Goal: Task Accomplishment & Management: Use online tool/utility

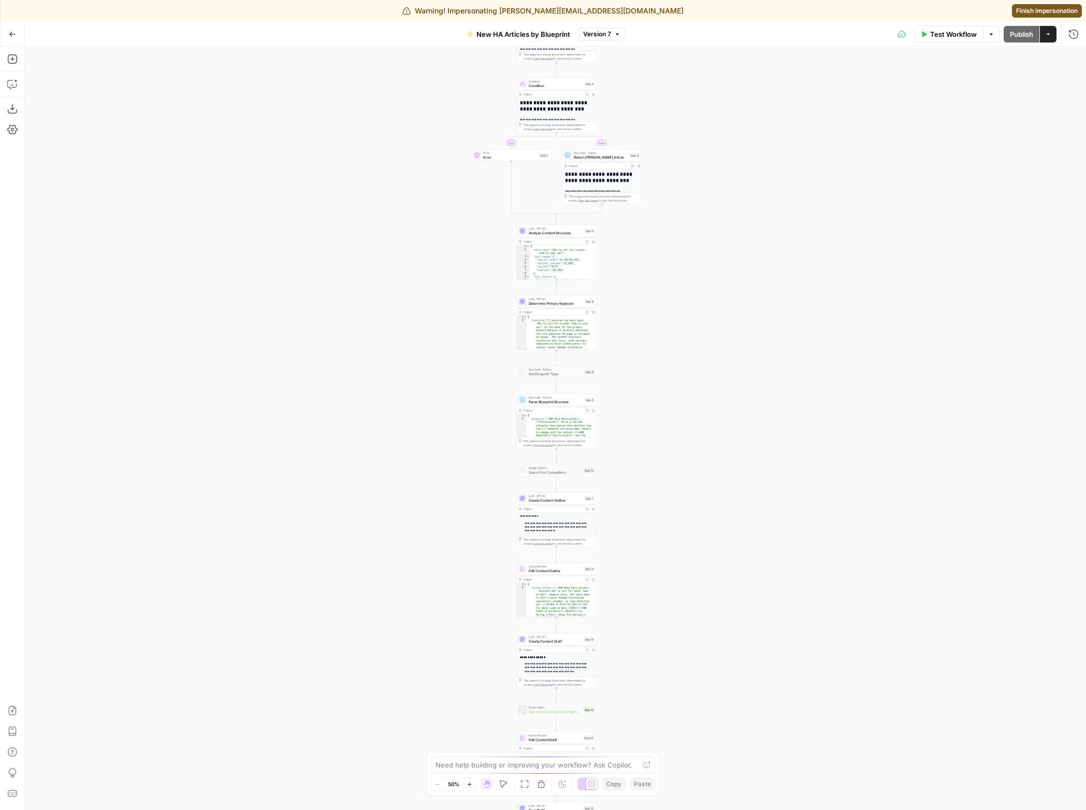
drag, startPoint x: 687, startPoint y: 224, endPoint x: 688, endPoint y: 371, distance: 147.1
click at [689, 369] on div "**********" at bounding box center [555, 428] width 1061 height 763
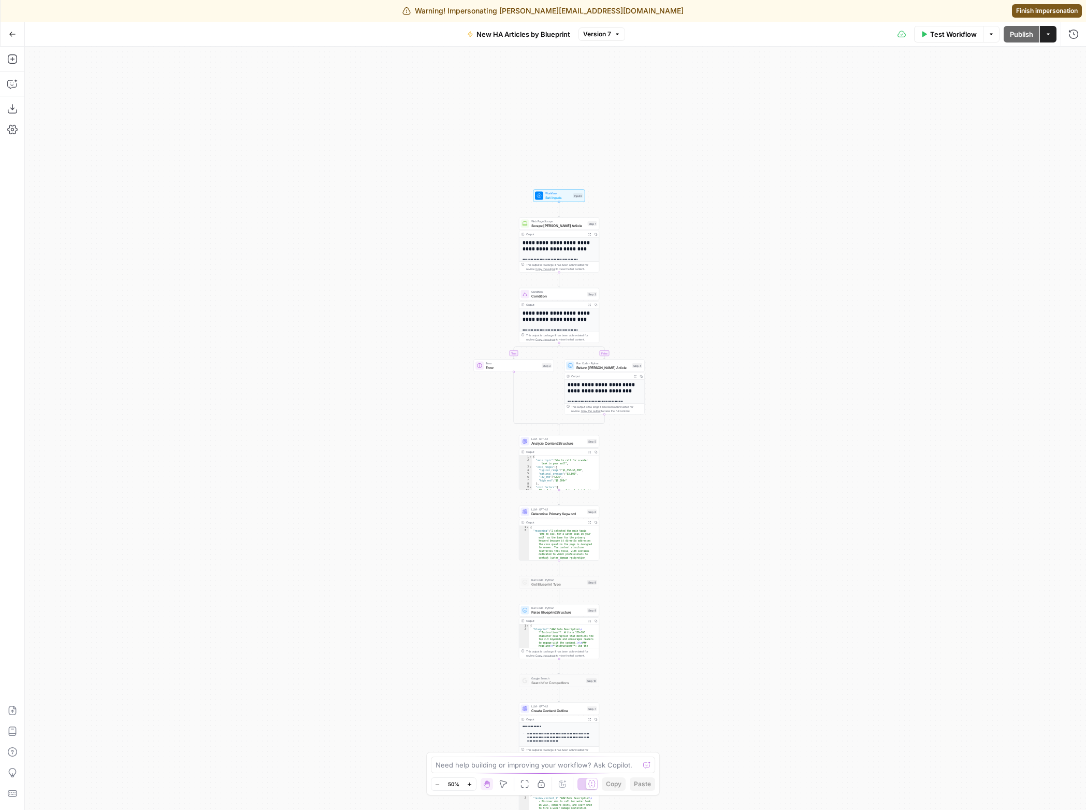
drag, startPoint x: 645, startPoint y: 225, endPoint x: 622, endPoint y: 269, distance: 50.1
click at [637, 276] on div "**********" at bounding box center [555, 428] width 1061 height 763
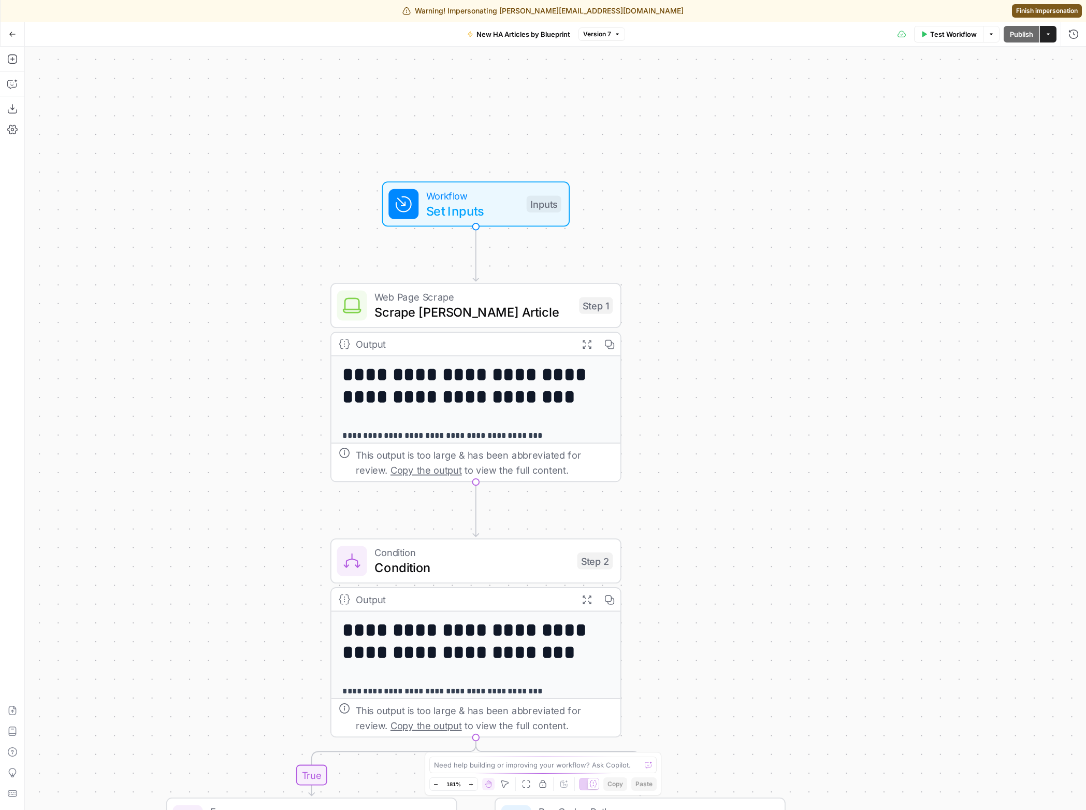
click at [521, 210] on div "Workflow Set Inputs Inputs" at bounding box center [474, 204] width 172 height 32
click at [542, 786] on icon "button" at bounding box center [543, 784] width 8 height 8
click at [1041, 67] on span "edit field" at bounding box center [1039, 64] width 23 height 8
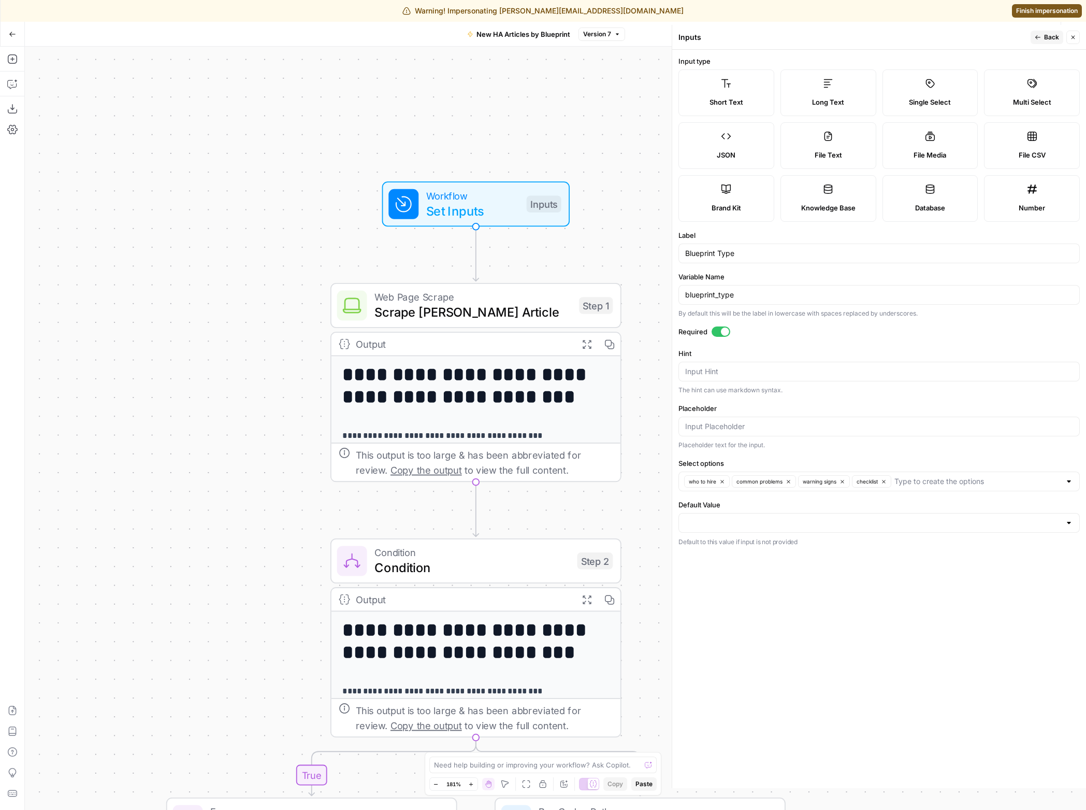
click at [1056, 39] on span "Back" at bounding box center [1051, 37] width 15 height 9
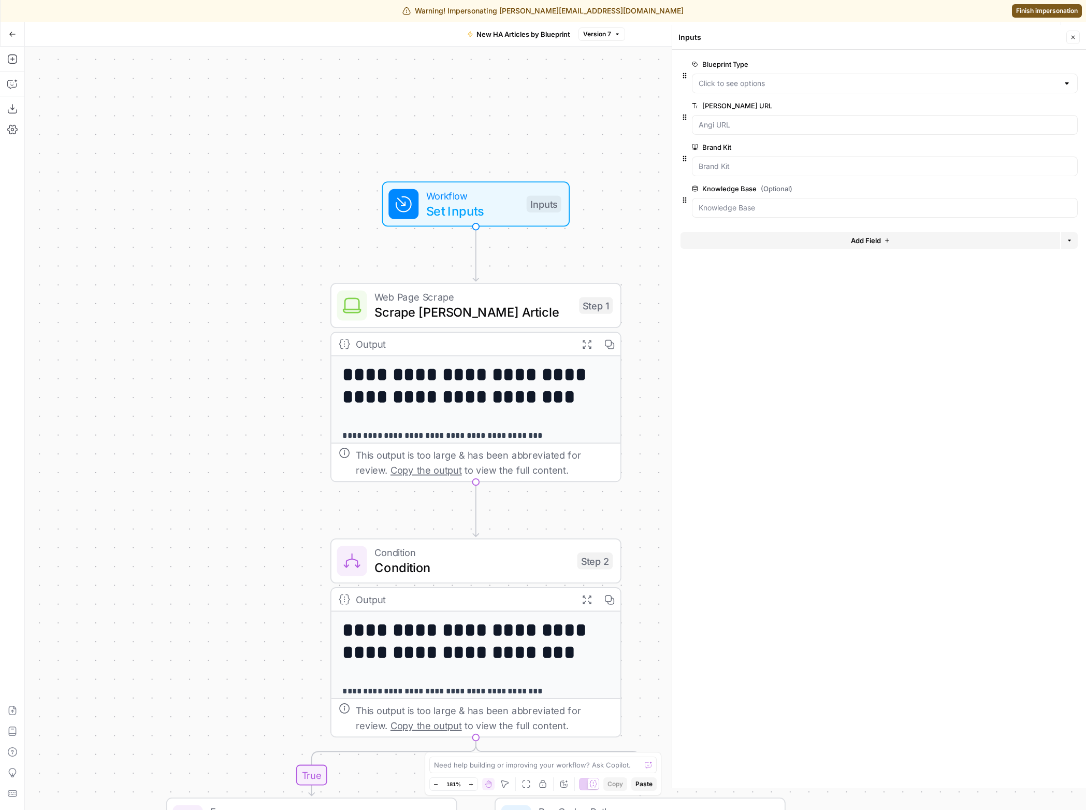
click at [1042, 147] on span "edit field" at bounding box center [1039, 147] width 23 height 8
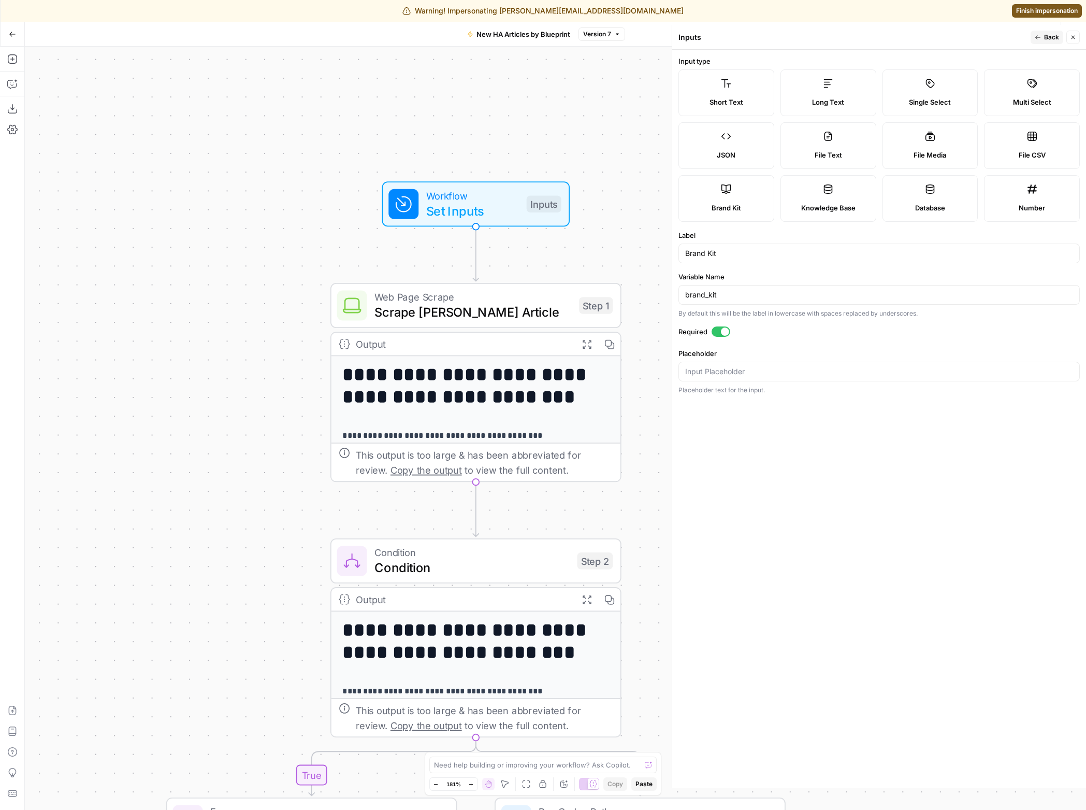
click at [1049, 40] on span "Back" at bounding box center [1051, 37] width 15 height 9
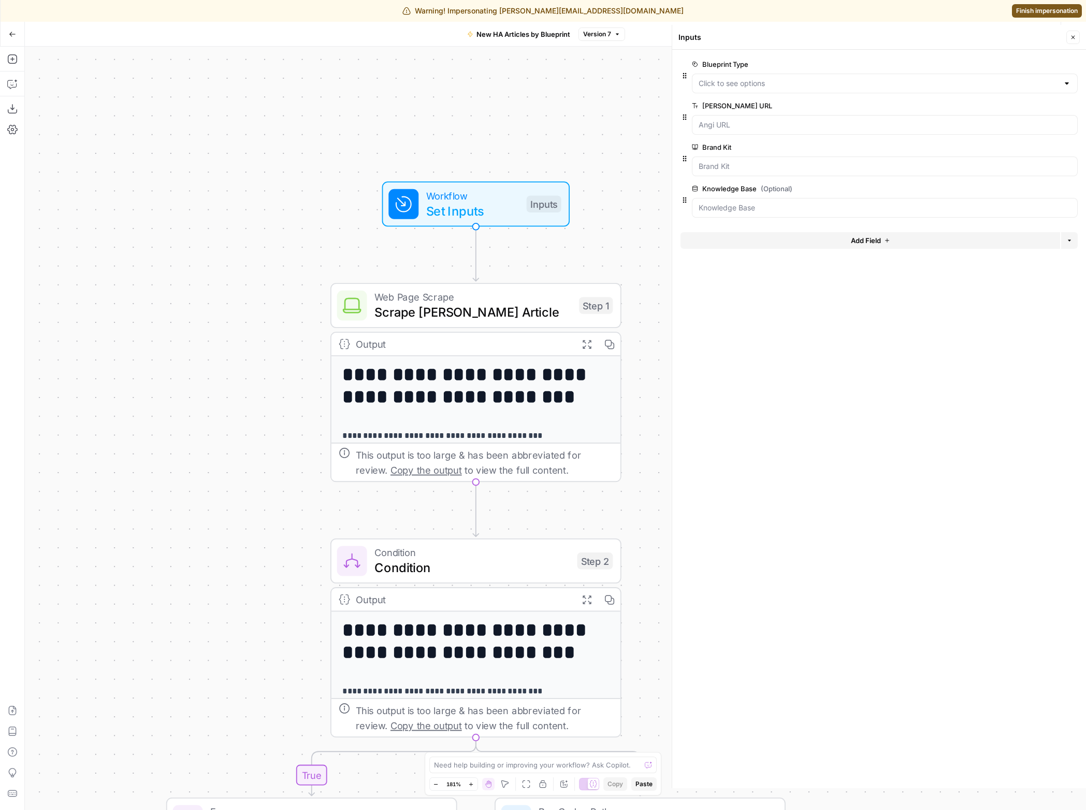
click at [1032, 189] on span "edit field" at bounding box center [1039, 188] width 23 height 8
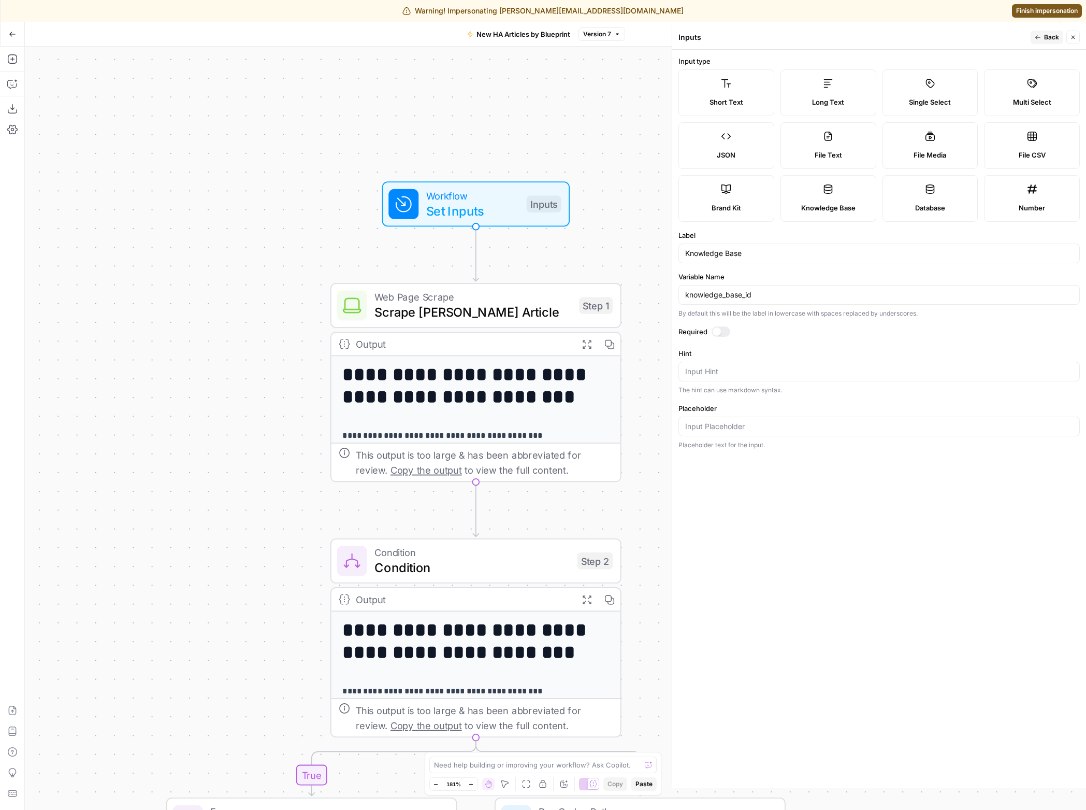
click at [1046, 38] on span "Back" at bounding box center [1051, 37] width 15 height 9
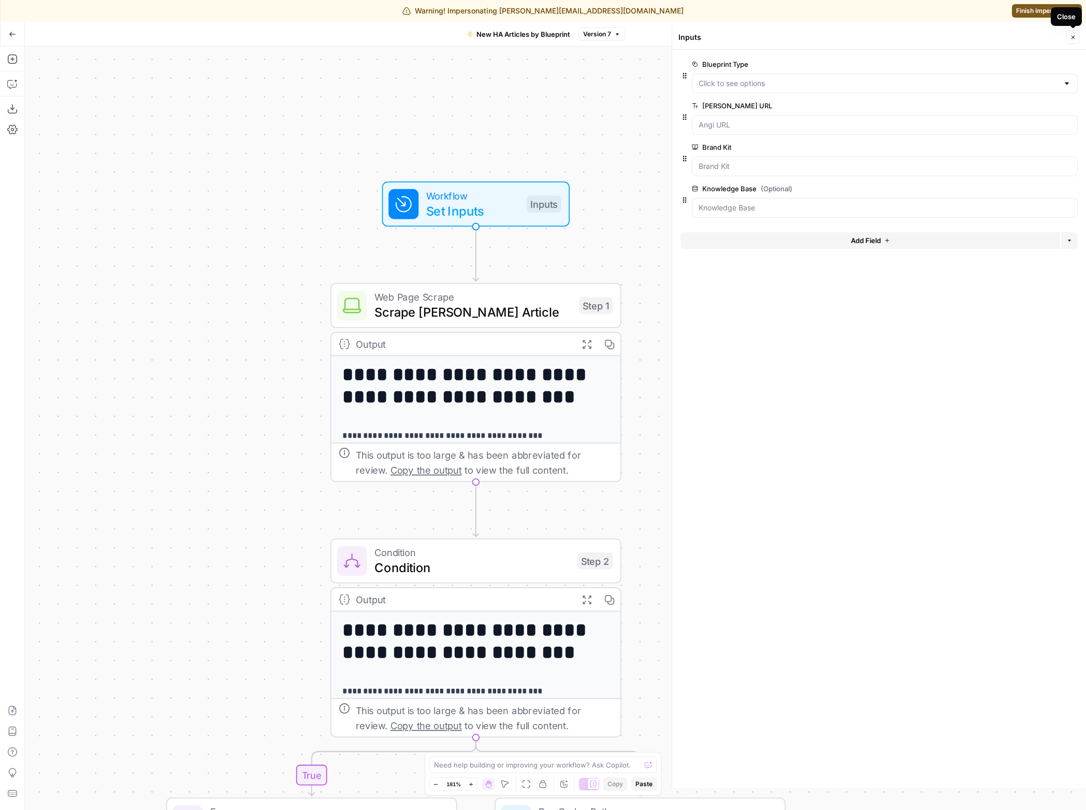
click at [1074, 39] on icon "button" at bounding box center [1073, 37] width 6 height 6
click at [1033, 15] on span "Finish impersonation" at bounding box center [1047, 10] width 62 height 9
